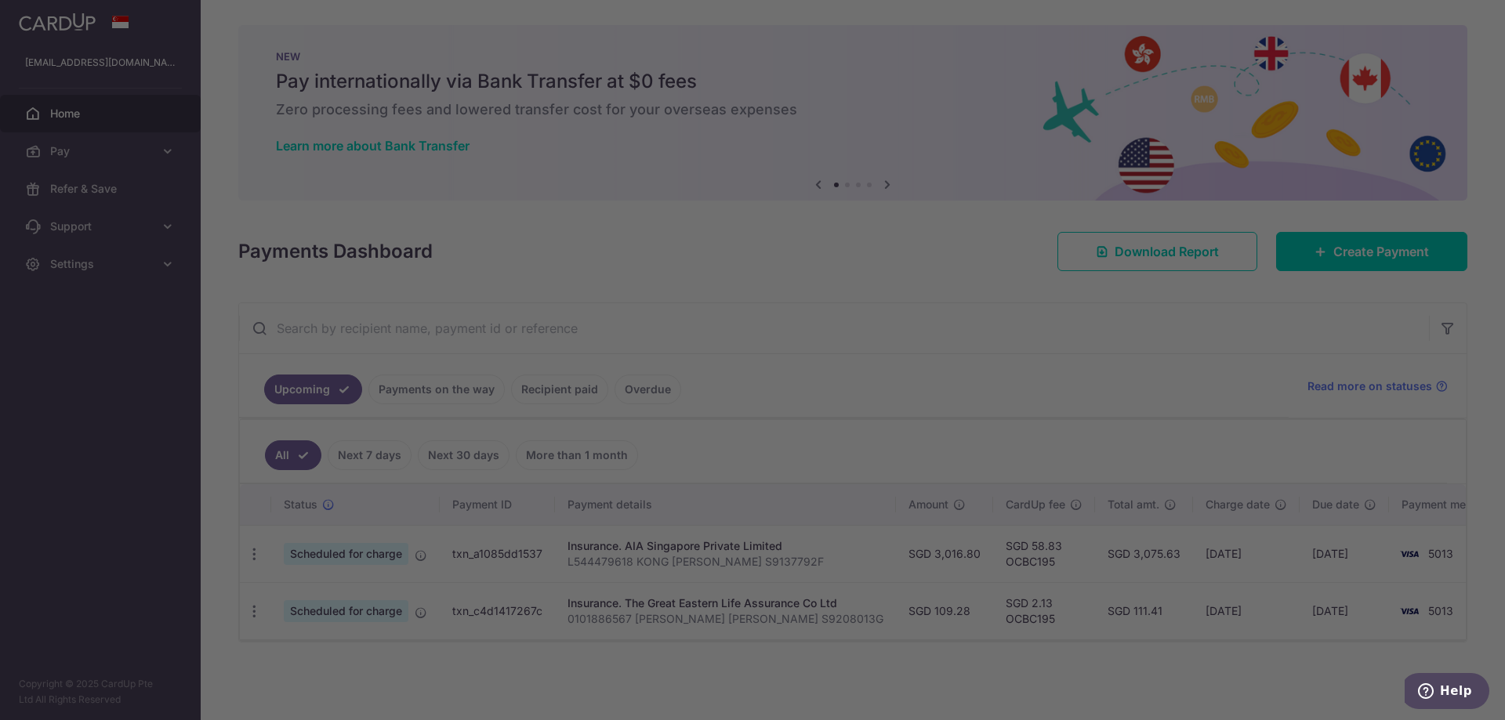
click at [484, 398] on div at bounding box center [760, 363] width 1520 height 727
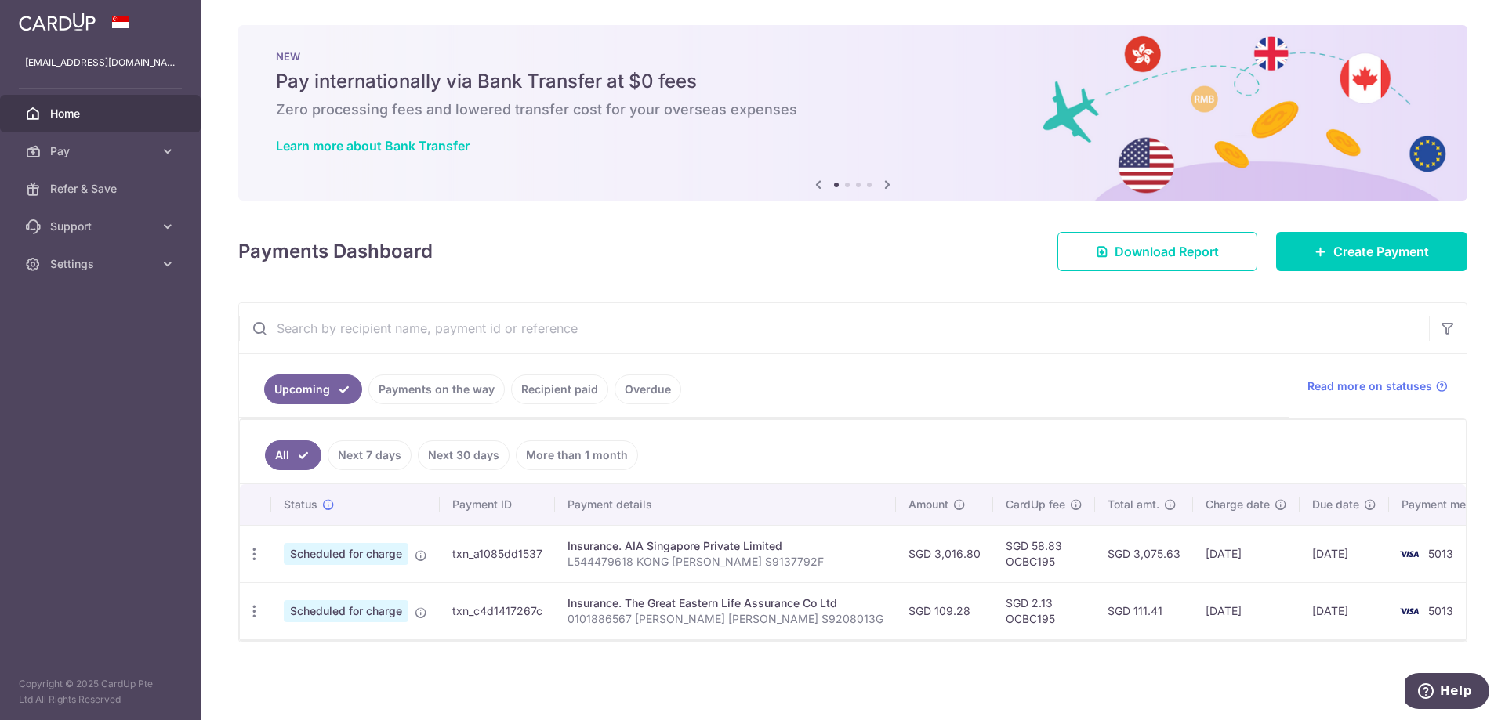
click at [439, 393] on link "Payments on the way" at bounding box center [436, 390] width 136 height 30
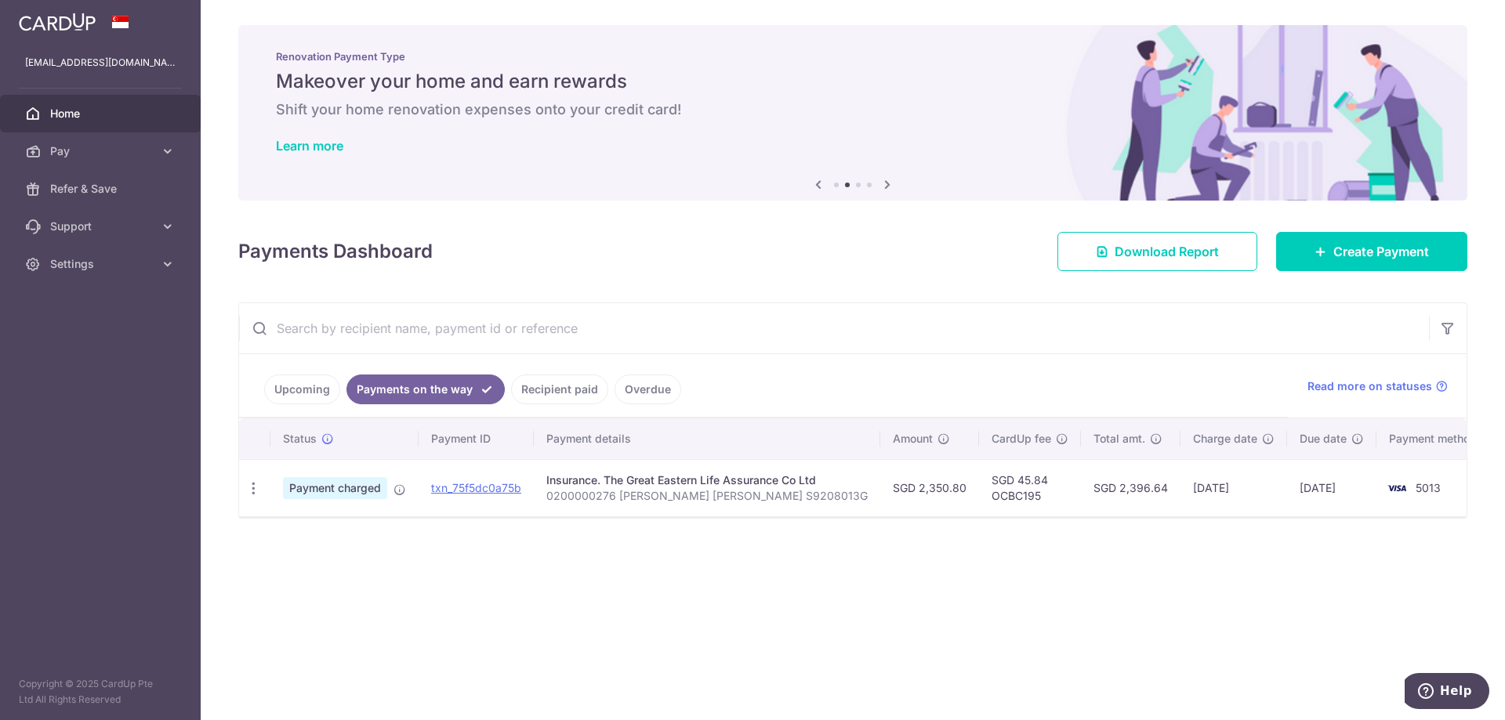
click at [546, 385] on link "Recipient paid" at bounding box center [559, 390] width 97 height 30
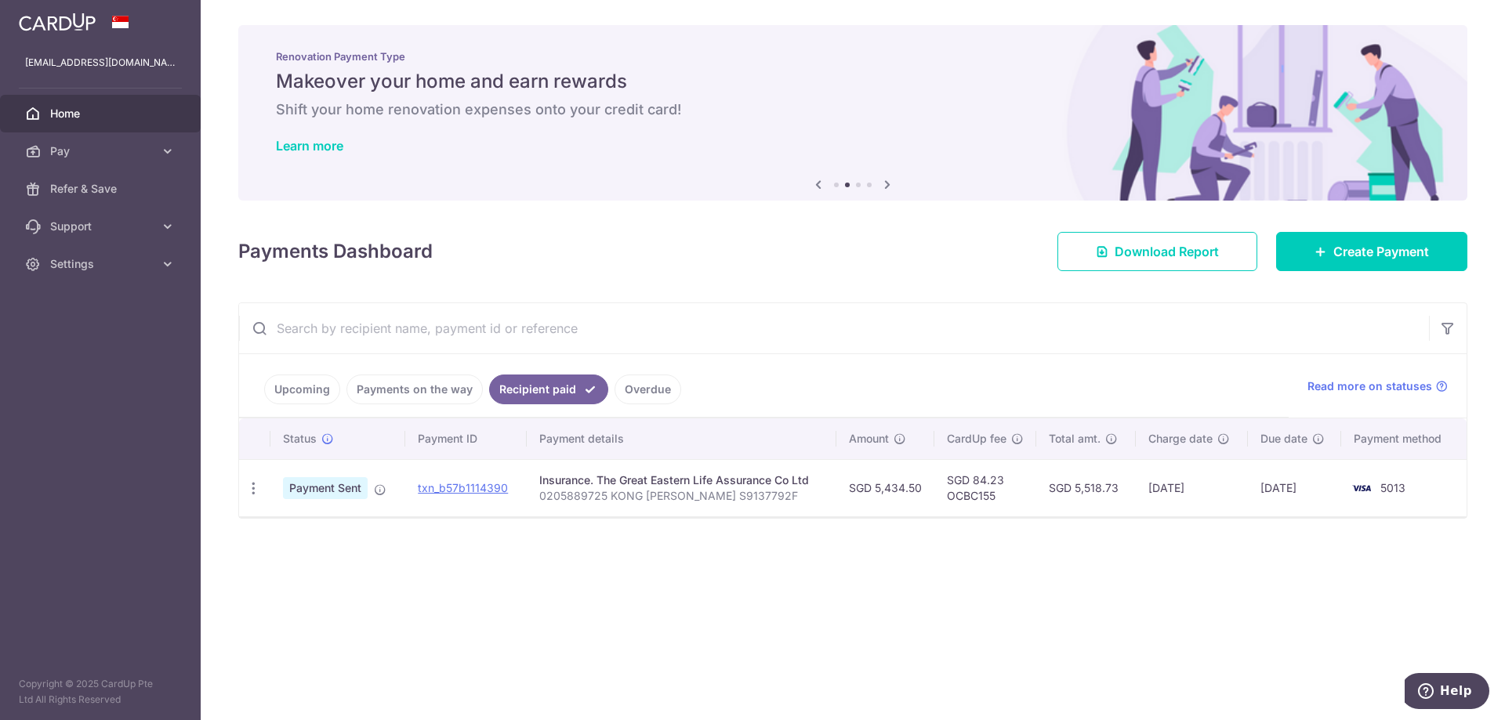
click at [331, 388] on link "Upcoming" at bounding box center [302, 390] width 76 height 30
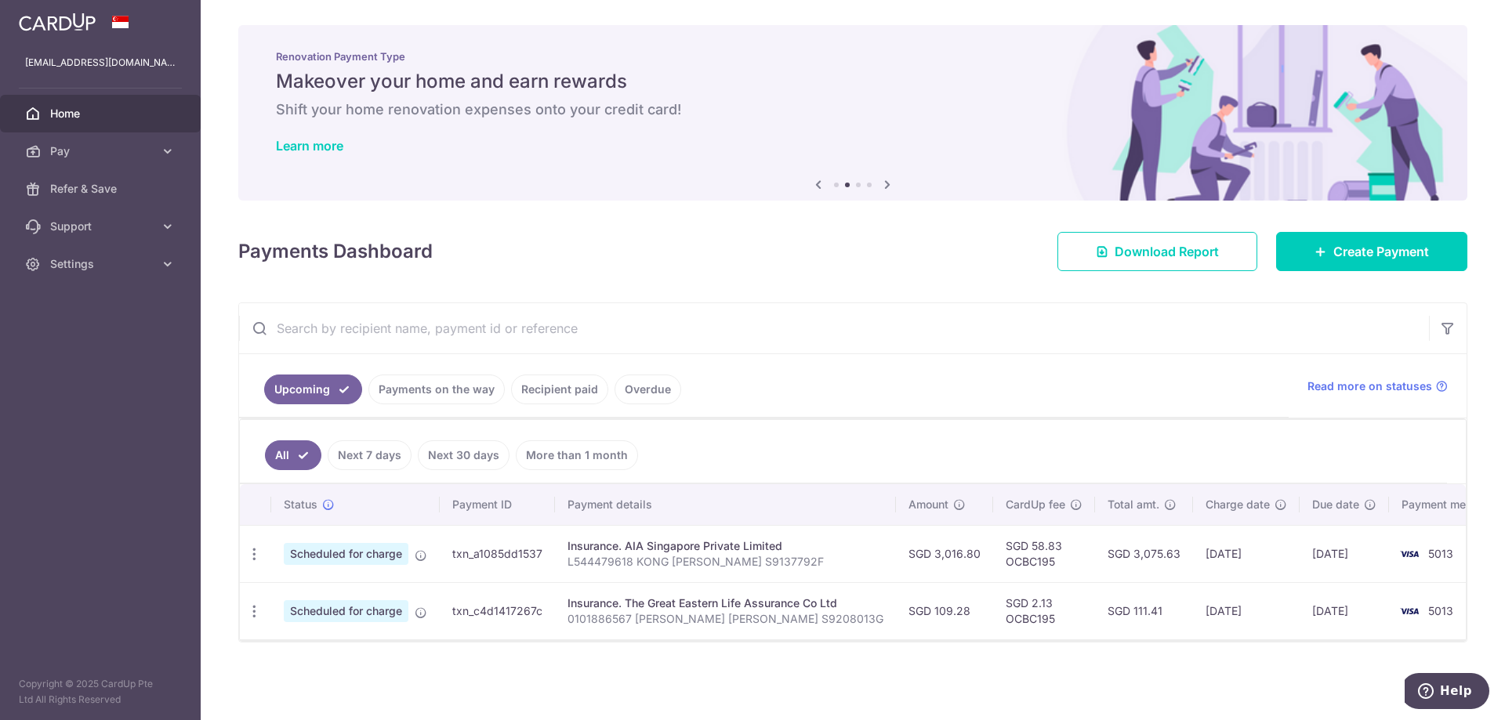
drag, startPoint x: 1166, startPoint y: 555, endPoint x: 1214, endPoint y: 555, distance: 47.8
click at [1214, 555] on td "[DATE]" at bounding box center [1246, 553] width 107 height 57
click at [1220, 555] on td "[DATE]" at bounding box center [1246, 553] width 107 height 57
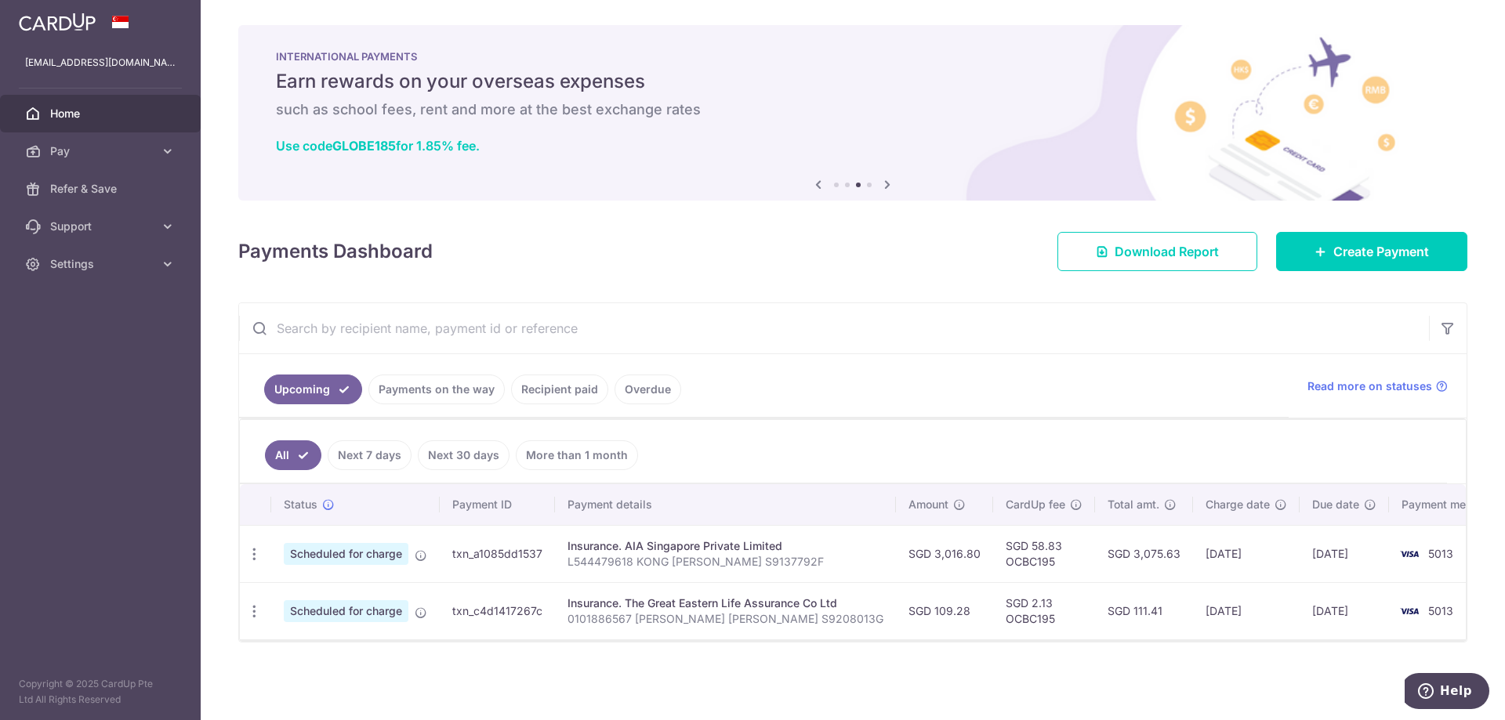
drag, startPoint x: 1166, startPoint y: 611, endPoint x: 1224, endPoint y: 611, distance: 58.0
click at [1224, 611] on td "[DATE]" at bounding box center [1246, 610] width 107 height 57
click at [103, 112] on span "Home" at bounding box center [101, 114] width 103 height 16
